Goal: Navigation & Orientation: Find specific page/section

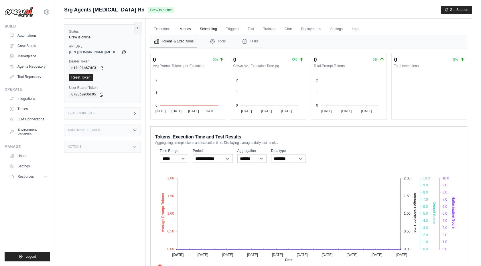
click at [207, 31] on link "Scheduling" at bounding box center [209, 29] width 24 height 12
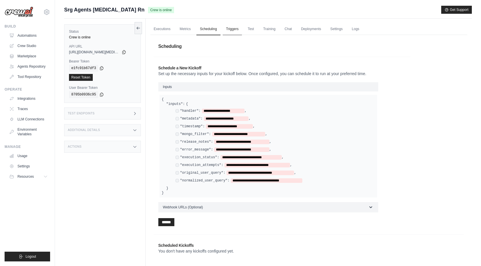
click at [239, 33] on link "Triggers" at bounding box center [232, 29] width 19 height 12
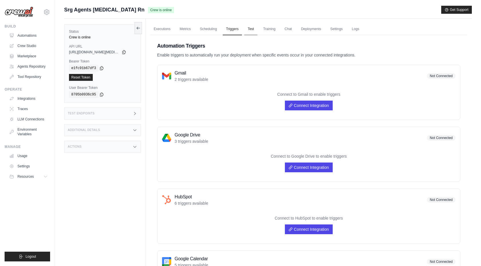
click at [253, 31] on link "Test" at bounding box center [250, 29] width 13 height 12
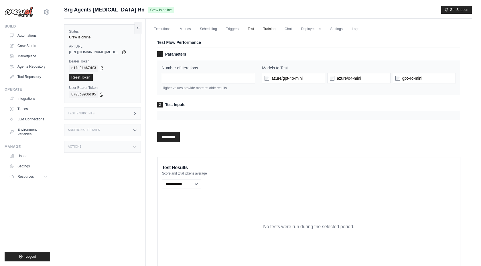
click at [270, 30] on link "Training" at bounding box center [269, 29] width 19 height 12
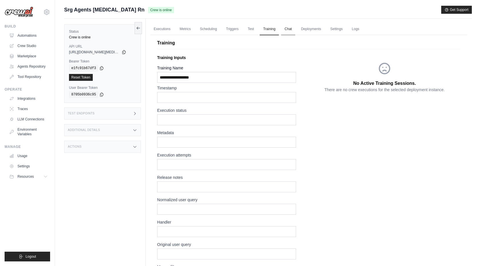
click at [290, 29] on link "Chat" at bounding box center [288, 29] width 14 height 12
click at [286, 29] on link "Chat" at bounding box center [288, 29] width 14 height 12
click at [305, 30] on link "Deployments" at bounding box center [311, 29] width 27 height 12
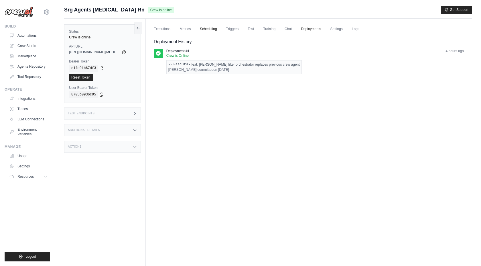
click at [217, 30] on link "Scheduling" at bounding box center [209, 29] width 24 height 12
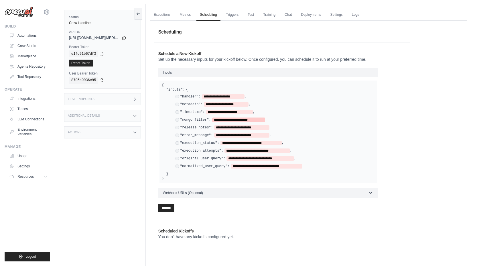
scroll to position [21, 0]
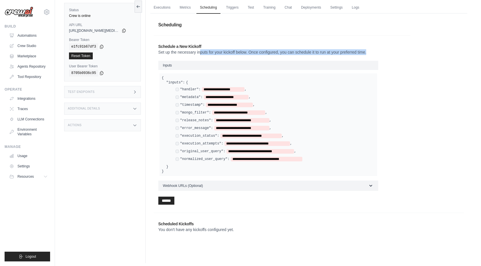
drag, startPoint x: 172, startPoint y: 52, endPoint x: 304, endPoint y: 60, distance: 132.6
click at [304, 59] on div "**********" at bounding box center [282, 124] width 257 height 170
click at [319, 53] on p "Set up the necessary inputs for your kickoff below. Once configured, you can sc…" at bounding box center [282, 52] width 248 height 6
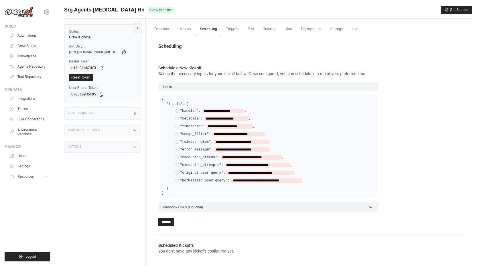
click at [123, 115] on div "Test Endpoints" at bounding box center [102, 113] width 77 height 12
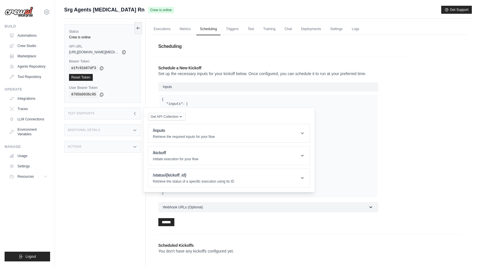
click at [123, 115] on div "Test Endpoints" at bounding box center [102, 113] width 77 height 12
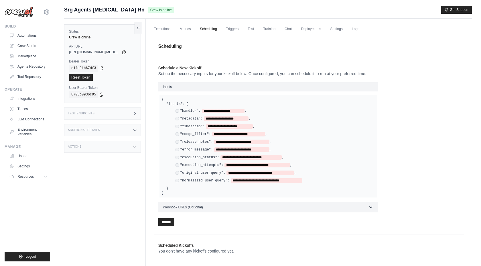
click at [123, 129] on div "Additional Details" at bounding box center [102, 130] width 77 height 12
click at [121, 148] on div "Actions" at bounding box center [102, 147] width 77 height 12
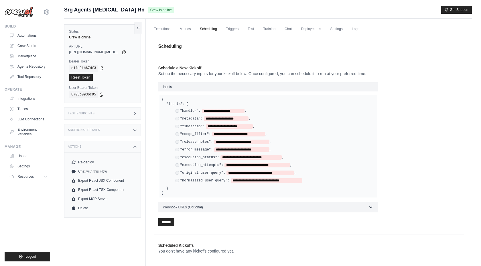
click at [121, 148] on div "Actions" at bounding box center [102, 147] width 77 height 12
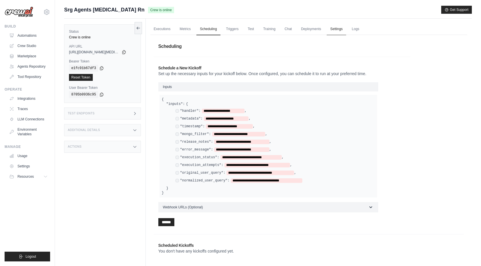
click at [335, 33] on link "Settings" at bounding box center [336, 29] width 19 height 12
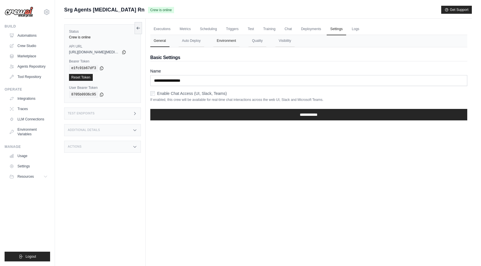
click at [225, 45] on button "Environment" at bounding box center [226, 41] width 26 height 12
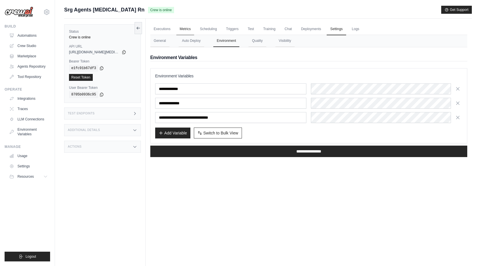
click at [190, 28] on link "Metrics" at bounding box center [185, 29] width 18 height 12
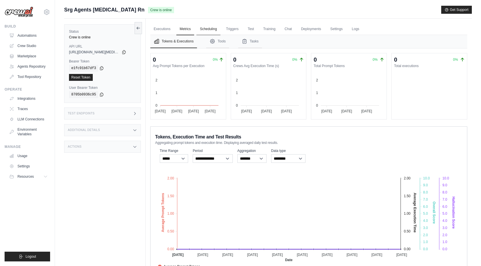
click at [213, 28] on link "Scheduling" at bounding box center [209, 29] width 24 height 12
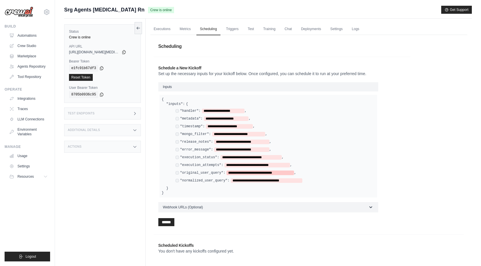
scroll to position [16, 0]
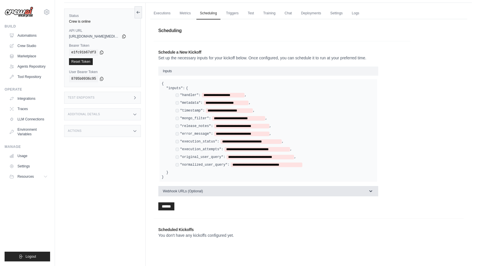
click at [195, 189] on span "Webhook URLs (Optional)" at bounding box center [183, 191] width 40 height 5
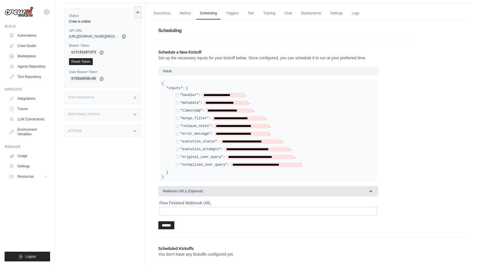
click at [195, 189] on span "Webhook URLs (Optional)" at bounding box center [183, 191] width 40 height 5
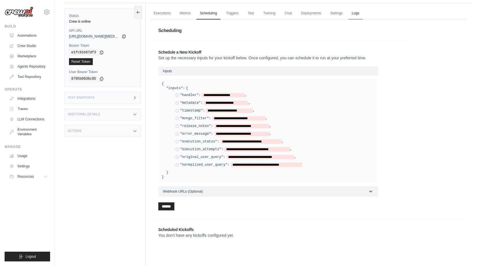
click at [359, 17] on link "Logs" at bounding box center [356, 13] width 14 height 12
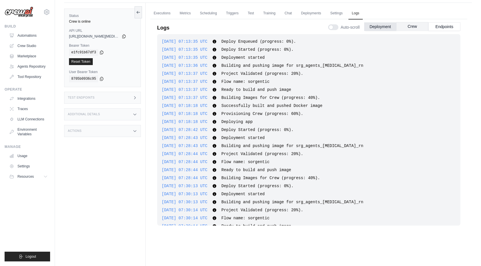
scroll to position [99, 0]
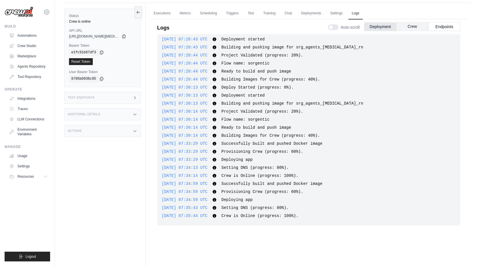
click at [416, 27] on button "Crew" at bounding box center [412, 26] width 32 height 9
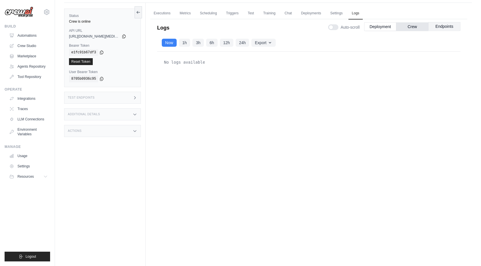
click at [441, 25] on button "Endpoints" at bounding box center [445, 26] width 32 height 9
click at [411, 25] on button "Crew" at bounding box center [412, 26] width 32 height 9
click at [389, 25] on button "Deployment" at bounding box center [380, 26] width 32 height 9
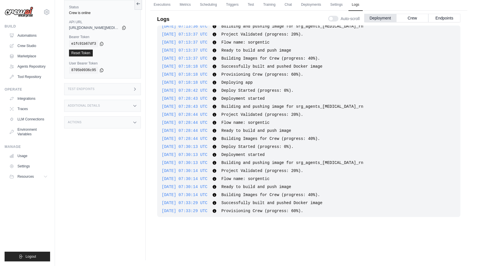
scroll to position [0, 0]
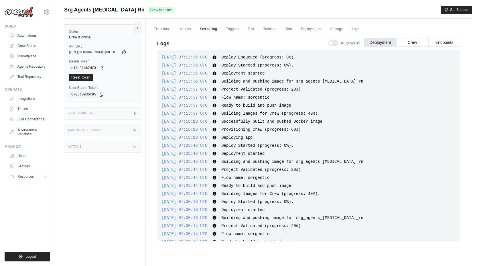
click at [210, 30] on link "Scheduling" at bounding box center [209, 29] width 24 height 12
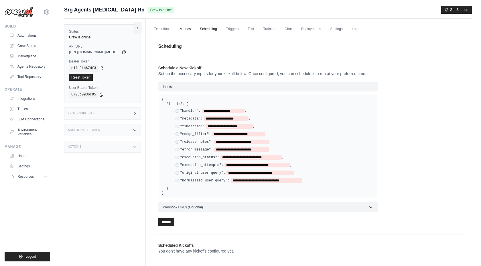
click at [182, 29] on link "Metrics" at bounding box center [185, 29] width 18 height 12
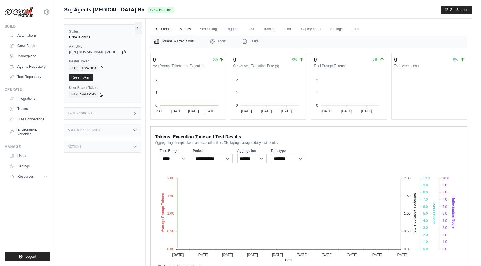
click at [155, 31] on link "Executions" at bounding box center [162, 29] width 24 height 12
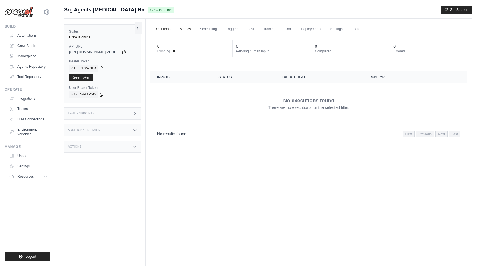
click at [184, 25] on link "Metrics" at bounding box center [185, 29] width 18 height 12
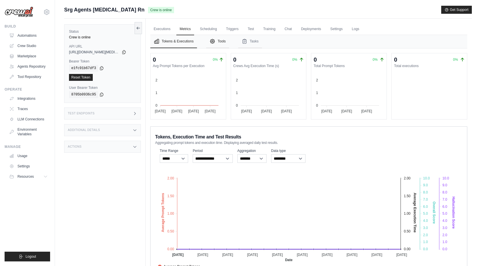
click at [216, 42] on button "Tools" at bounding box center [217, 41] width 23 height 13
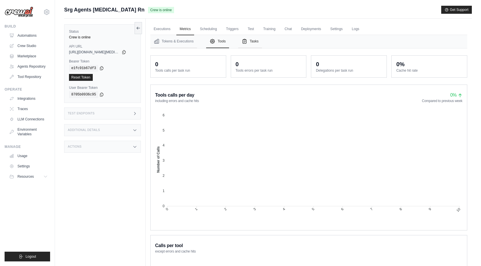
click at [250, 44] on button "Tasks" at bounding box center [250, 41] width 24 height 13
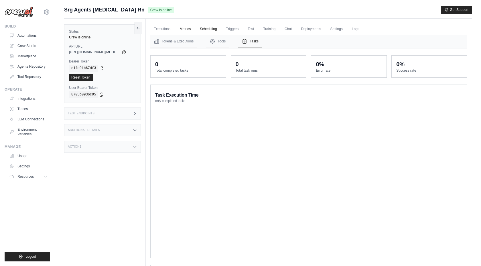
click at [209, 33] on link "Scheduling" at bounding box center [209, 29] width 24 height 12
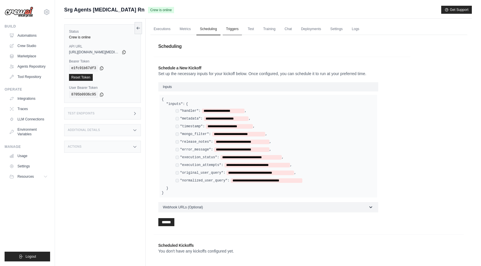
click at [233, 30] on link "Triggers" at bounding box center [232, 29] width 19 height 12
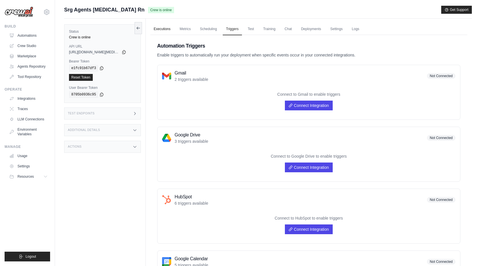
click at [156, 32] on link "Executions" at bounding box center [162, 29] width 24 height 12
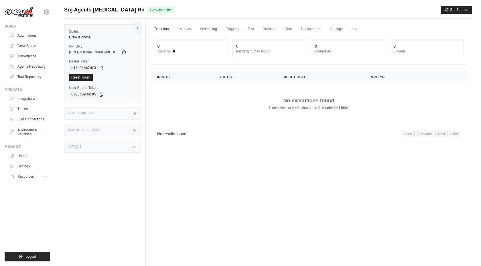
scroll to position [35, 0]
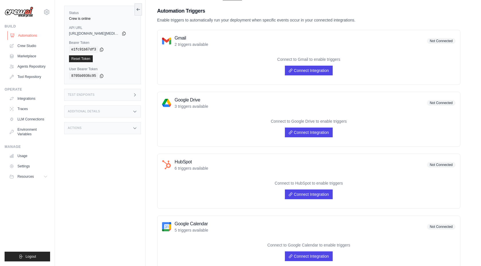
click at [33, 31] on link "Automations" at bounding box center [28, 35] width 43 height 9
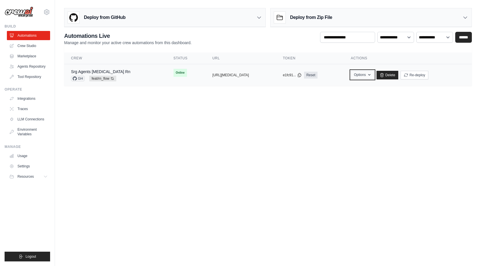
click at [369, 74] on button "Options" at bounding box center [362, 74] width 23 height 9
click at [270, 174] on body "gianpaolo.riva@crpi.it Settings Build Automations" at bounding box center [240, 133] width 481 height 266
click at [153, 83] on tr "Srg Agents Muse Rn GH feat/rn_flow Auto-deploy enabled Online copied https://sr…" at bounding box center [268, 75] width 408 height 22
click at [372, 77] on icon "button" at bounding box center [369, 74] width 5 height 5
click at [321, 180] on body "gianpaolo.riva@crpi.it Settings Build Automations" at bounding box center [240, 133] width 481 height 266
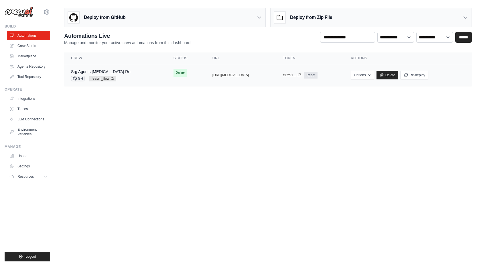
click at [139, 83] on td "Srg Agents Muse Rn GH feat/rn_flow Auto-deploy enabled" at bounding box center [115, 75] width 103 height 22
